Goal: Information Seeking & Learning: Learn about a topic

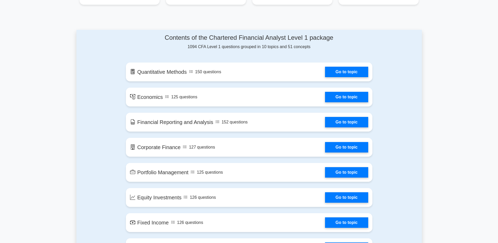
scroll to position [267, 0]
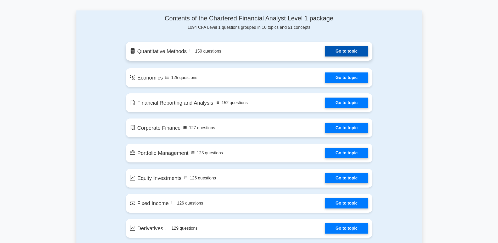
click at [332, 55] on link "Go to topic" at bounding box center [346, 51] width 43 height 10
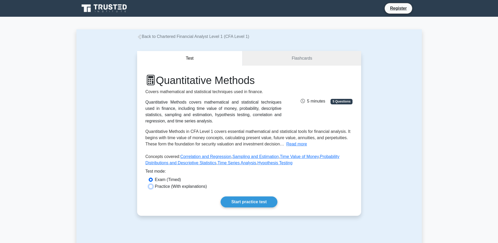
click at [151, 186] on input "Practice (With explanations)" at bounding box center [151, 186] width 4 height 4
radio input "true"
click at [257, 200] on link "Start practice test" at bounding box center [249, 201] width 57 height 11
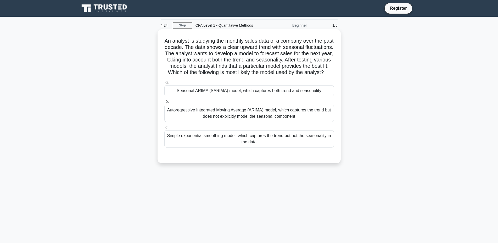
click at [200, 91] on div "Seasonal ARIMA (SARIMA) model, which captures both trend and seasonality" at bounding box center [249, 90] width 170 height 11
click at [164, 84] on input "a. Seasonal ARIMA (SARIMA) model, which captures both trend and seasonality" at bounding box center [164, 82] width 0 height 3
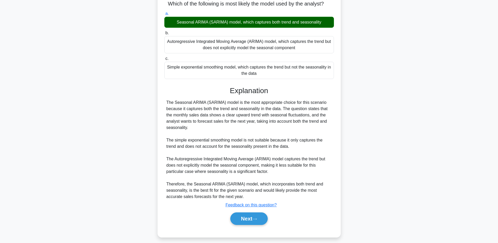
scroll to position [73, 0]
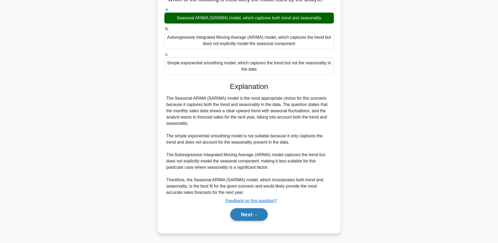
click at [236, 213] on button "Next" at bounding box center [248, 214] width 37 height 13
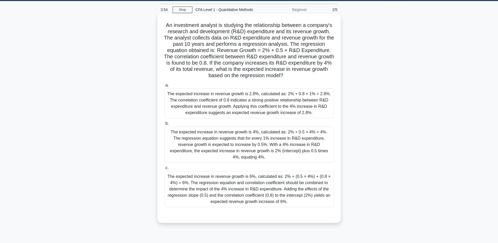
scroll to position [0, 0]
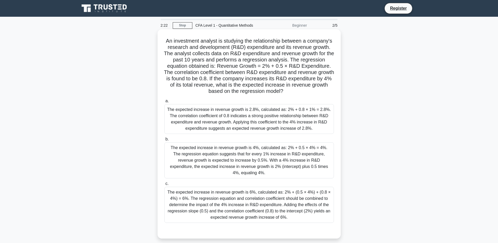
click at [285, 191] on div "The expected increase in revenue growth is 6%, calculated as: 2% + (0.5 × 4%) +…" at bounding box center [249, 205] width 170 height 36
click at [164, 185] on input "c. The expected increase in revenue growth is 6%, calculated as: 2% + (0.5 × 4%…" at bounding box center [164, 183] width 0 height 3
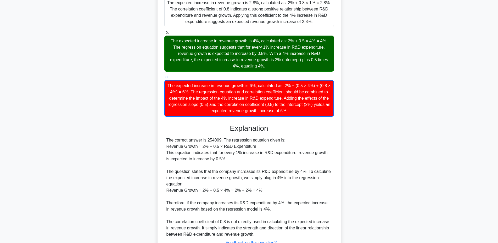
scroll to position [143, 0]
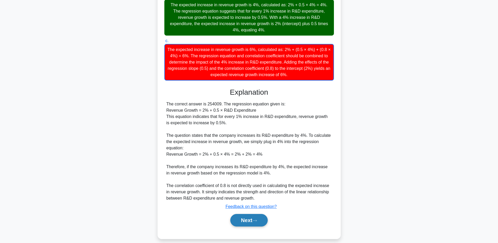
click at [252, 214] on button "Next" at bounding box center [248, 220] width 37 height 13
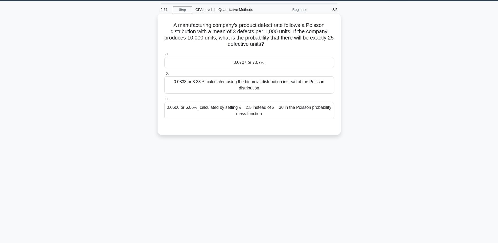
scroll to position [0, 0]
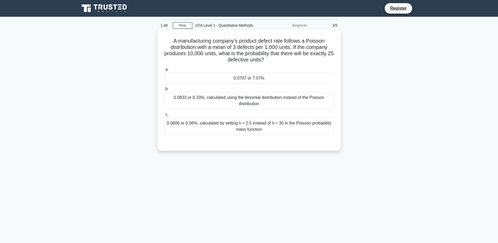
click at [264, 80] on div "0.0707 or 7.07%" at bounding box center [249, 78] width 170 height 11
click at [164, 71] on input "a. 0.0707 or 7.07%" at bounding box center [164, 69] width 0 height 3
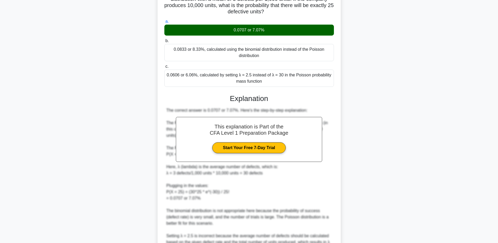
scroll to position [105, 0]
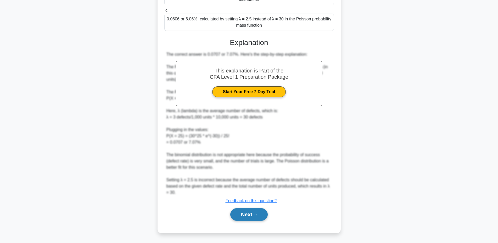
click at [256, 215] on icon at bounding box center [254, 214] width 5 height 3
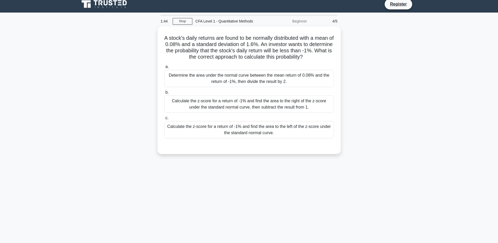
scroll to position [0, 0]
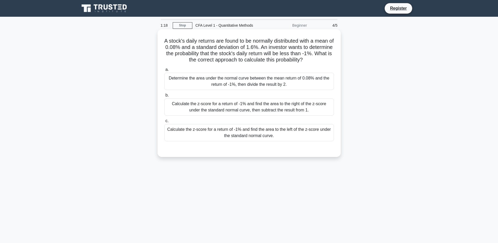
click at [239, 134] on div "Calculate the z-score for a return of -1% and find the area to the left of the …" at bounding box center [249, 132] width 170 height 17
click at [164, 123] on input "c. Calculate the z-score for a return of -1% and find the area to the left of t…" at bounding box center [164, 120] width 0 height 3
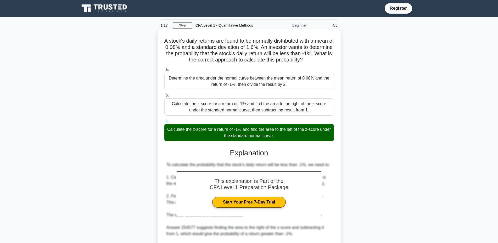
scroll to position [67, 0]
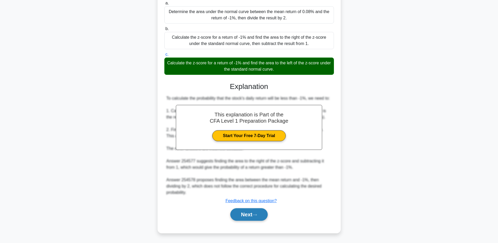
click at [257, 213] on button "Next" at bounding box center [248, 214] width 37 height 13
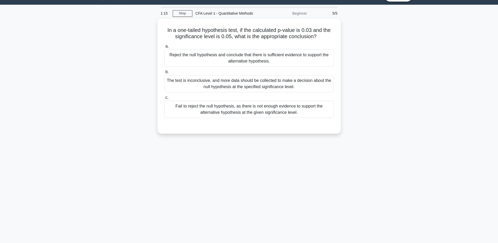
scroll to position [0, 0]
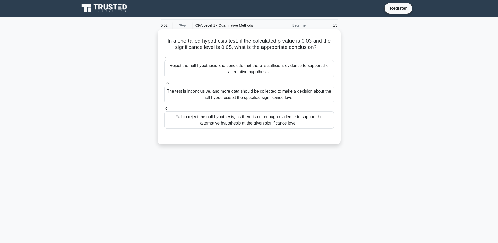
click at [243, 70] on div "Reject the null hypothesis and conclude that there is sufficient evidence to su…" at bounding box center [249, 68] width 170 height 17
click at [164, 59] on input "a. Reject the null hypothesis and conclude that there is sufficient evidence to…" at bounding box center [164, 56] width 0 height 3
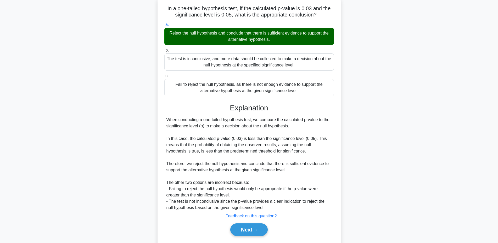
scroll to position [48, 0]
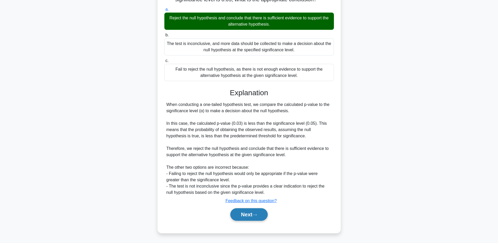
click at [236, 215] on button "Next" at bounding box center [248, 214] width 37 height 13
